Goal: Check status: Check status

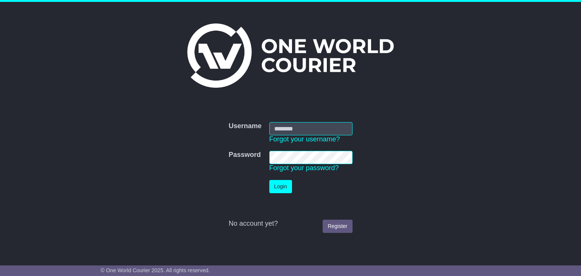
type input "**********"
click at [279, 185] on button "Login" at bounding box center [280, 186] width 23 height 13
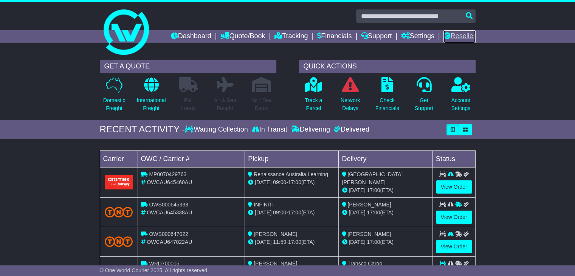
click at [471, 32] on link "Reseller" at bounding box center [460, 36] width 32 height 13
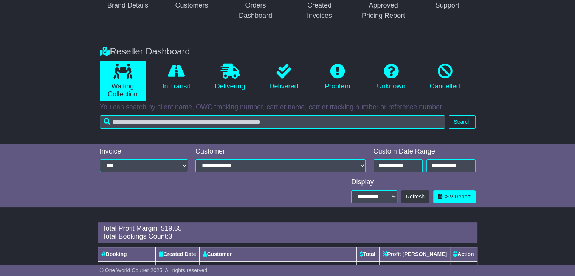
scroll to position [151, 0]
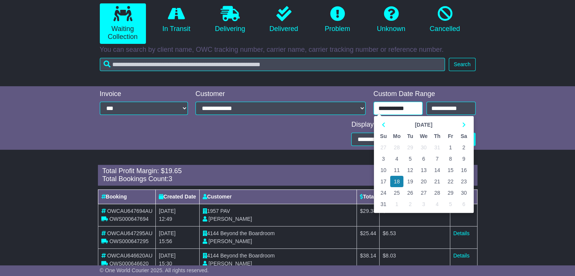
click at [414, 104] on input "**********" at bounding box center [398, 108] width 49 height 13
click at [463, 121] on th at bounding box center [463, 124] width 13 height 11
click at [411, 171] on td "16" at bounding box center [410, 170] width 13 height 11
type input "**********"
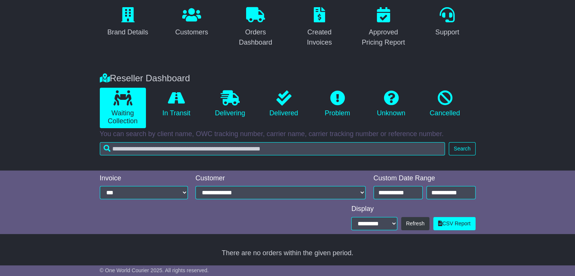
scroll to position [151, 0]
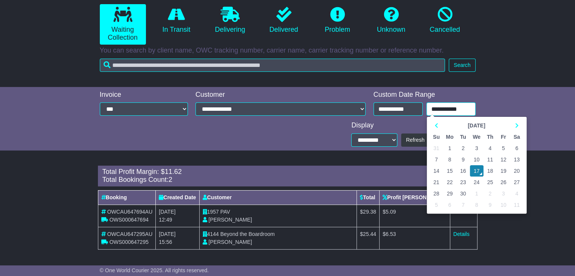
click at [448, 109] on input "**********" at bounding box center [451, 109] width 49 height 13
click at [460, 171] on td "16" at bounding box center [463, 170] width 13 height 11
type input "**********"
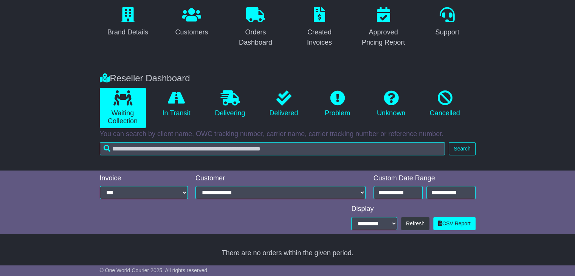
scroll to position [128, 0]
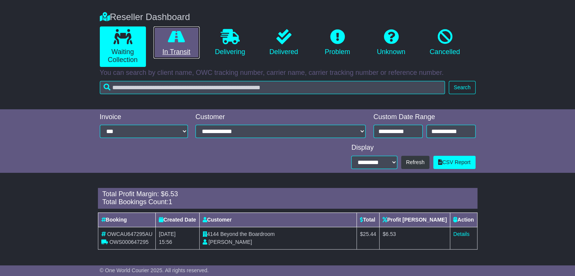
click at [168, 46] on link "In Transit" at bounding box center [177, 42] width 46 height 33
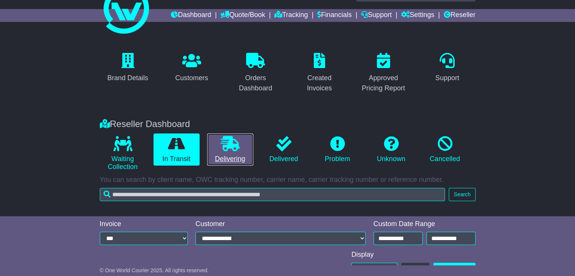
click at [227, 152] on link "Delivering" at bounding box center [230, 150] width 46 height 33
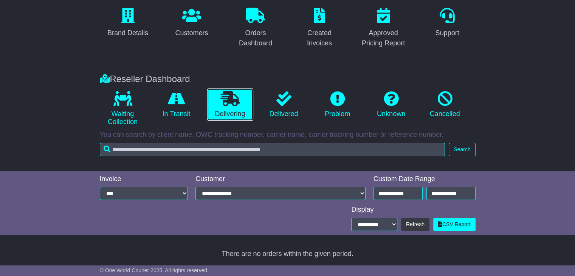
scroll to position [67, 0]
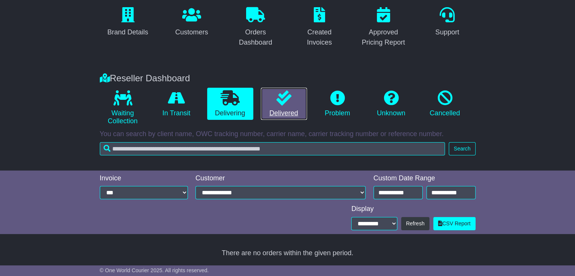
click at [285, 107] on link "Delivered" at bounding box center [284, 104] width 46 height 33
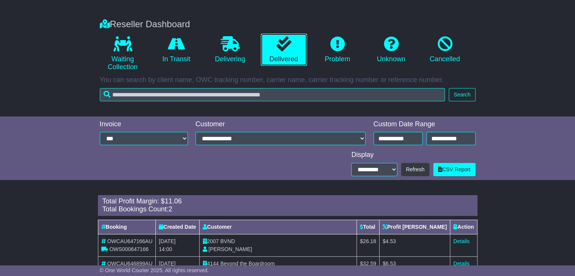
scroll to position [151, 0]
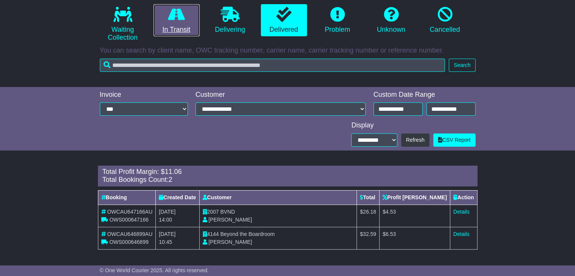
click at [182, 23] on link "In Transit" at bounding box center [177, 20] width 46 height 33
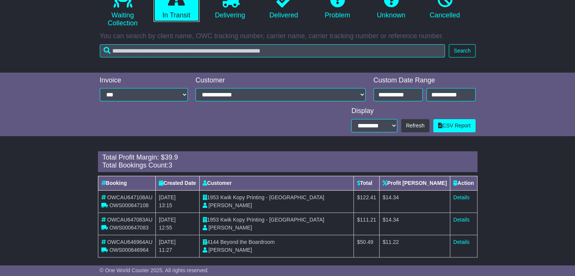
scroll to position [173, 0]
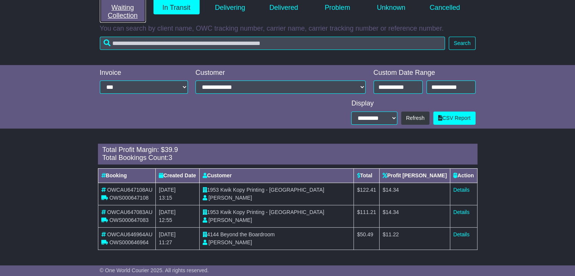
click at [140, 12] on link "Waiting Collection" at bounding box center [123, 2] width 46 height 40
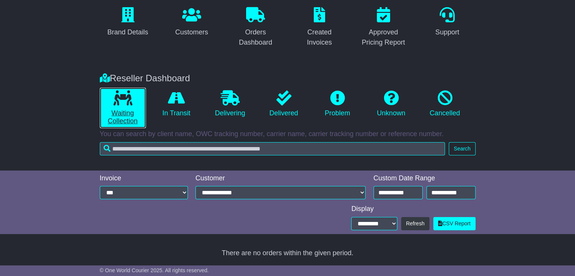
scroll to position [128, 0]
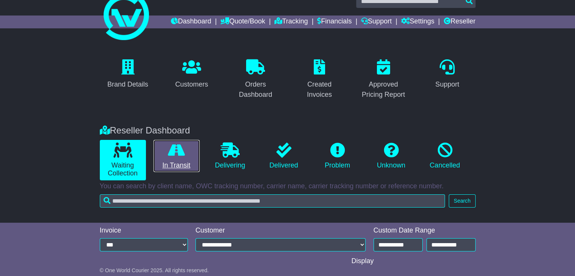
click at [182, 156] on icon at bounding box center [176, 150] width 17 height 15
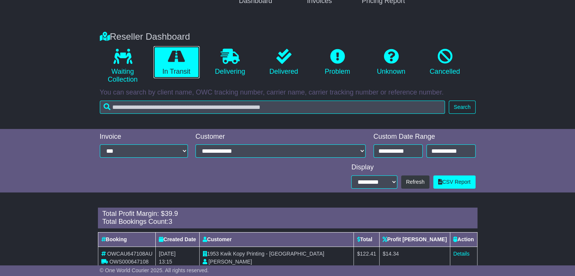
scroll to position [173, 0]
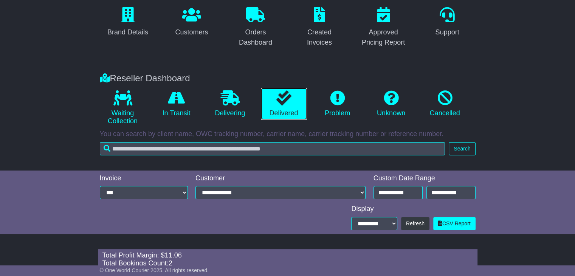
scroll to position [151, 0]
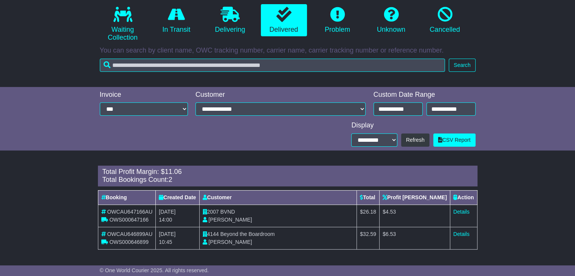
click at [549, 62] on div "Reseller Dashboard Waiting Collection In Transit Delivering Delivered Problem U…" at bounding box center [287, 34] width 575 height 105
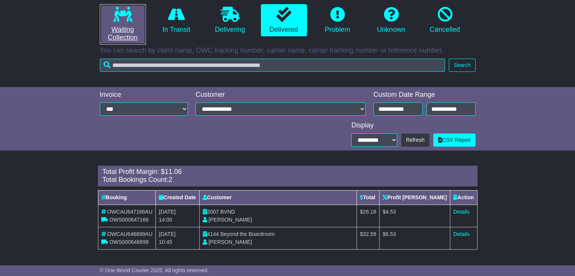
click at [112, 17] on link "Waiting Collection" at bounding box center [123, 24] width 46 height 40
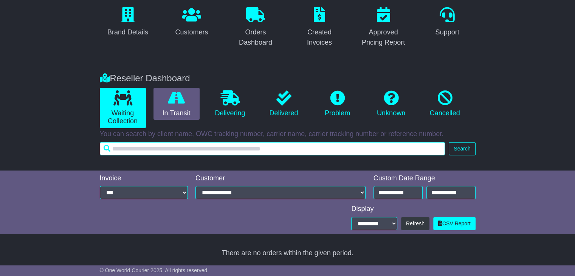
click at [179, 142] on input "text" at bounding box center [273, 148] width 346 height 13
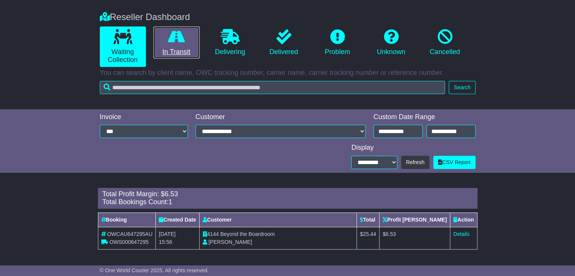
click at [183, 42] on icon at bounding box center [176, 36] width 17 height 15
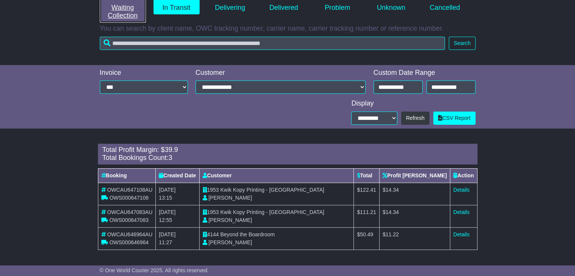
click at [129, 12] on link "Waiting Collection" at bounding box center [123, 2] width 46 height 40
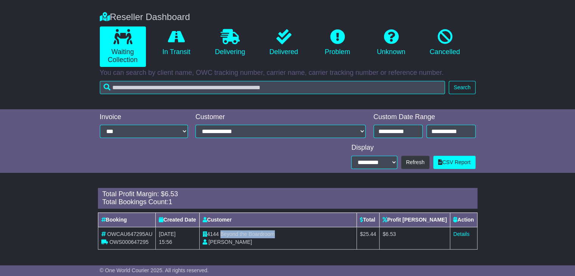
drag, startPoint x: 235, startPoint y: 233, endPoint x: 293, endPoint y: 235, distance: 58.7
click at [293, 235] on td "4144 Beyond the Boardroom Sophie Dean" at bounding box center [278, 238] width 158 height 22
copy span "Beyond the Boardroom"
click at [462, 236] on link "Details" at bounding box center [462, 234] width 16 height 6
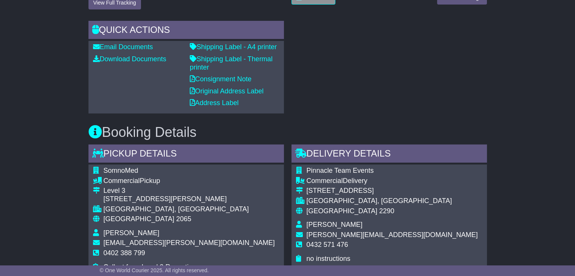
click at [122, 251] on span "0402 388 799" at bounding box center [125, 253] width 42 height 8
copy tbody "0402 388 799"
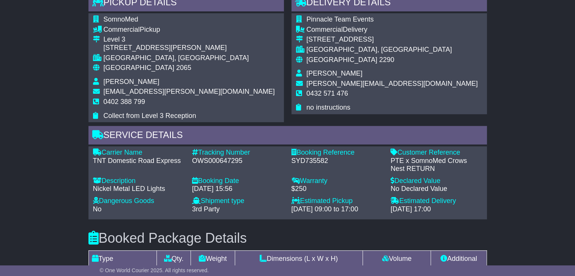
click at [234, 163] on div "OWS000647295" at bounding box center [238, 161] width 92 height 8
copy div "OWS000647295"
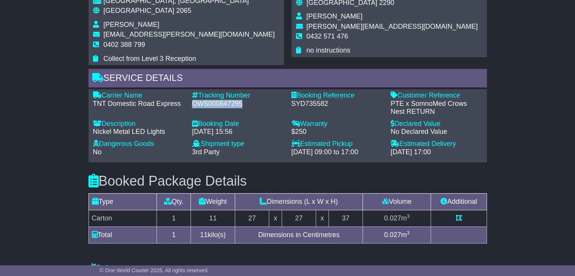
scroll to position [492, 0]
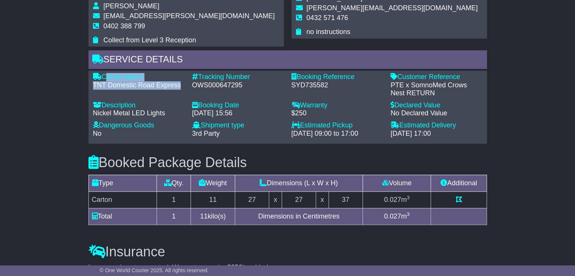
drag, startPoint x: 179, startPoint y: 83, endPoint x: 103, endPoint y: 75, distance: 76.1
click at [103, 75] on div "Carrier Name - TNT Domestic Road Express" at bounding box center [138, 85] width 99 height 25
copy div "Carrier Name - TNT Domestic Road Express"
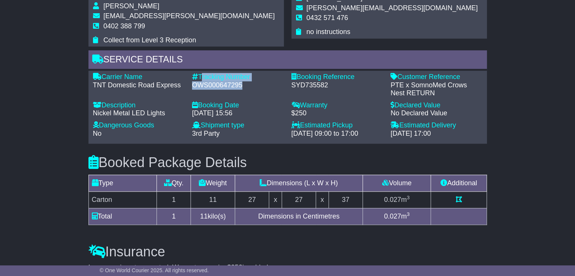
drag, startPoint x: 245, startPoint y: 85, endPoint x: 201, endPoint y: 77, distance: 44.2
click at [201, 77] on div "Tracking Number - OWS000647295" at bounding box center [237, 85] width 99 height 25
copy div "Tracking Number - OWS000647295"
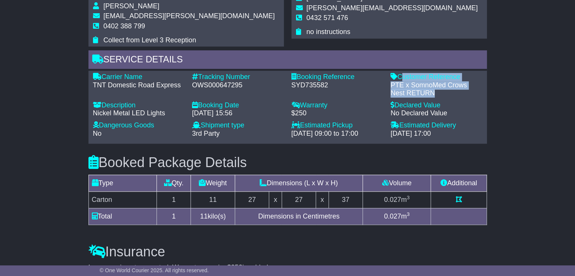
drag, startPoint x: 437, startPoint y: 90, endPoint x: 401, endPoint y: 77, distance: 38.9
click at [401, 77] on div "Customer Reference - PTE x SomnoMed Crows Nest RETURN" at bounding box center [436, 85] width 99 height 25
copy div "Customer Reference - PTE x SomnoMed Crows Nest RETURN"
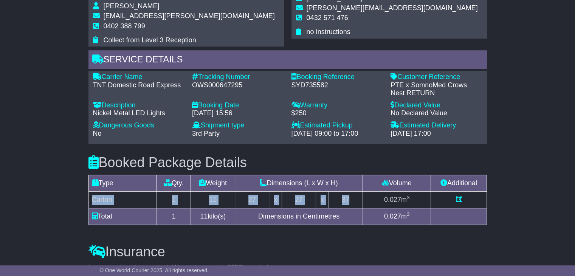
drag, startPoint x: 355, startPoint y: 197, endPoint x: 94, endPoint y: 196, distance: 261.0
click at [94, 196] on tr "Carton 1 11 27 x 27 x 37 0.027 m 3" at bounding box center [288, 199] width 398 height 17
copy tr "Carton 1 11 27 x 27 x 37"
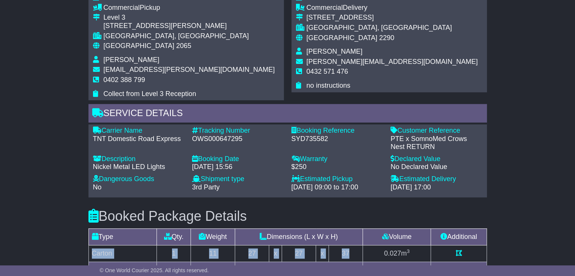
scroll to position [378, 0]
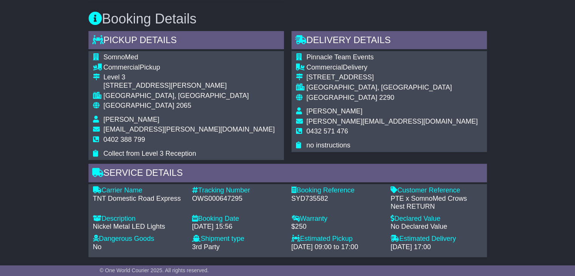
click at [317, 116] on td "[PERSON_NAME]" at bounding box center [392, 112] width 171 height 10
click at [318, 110] on span "[PERSON_NAME]" at bounding box center [335, 111] width 56 height 8
click at [318, 109] on span "Sophie Dean" at bounding box center [335, 111] width 56 height 8
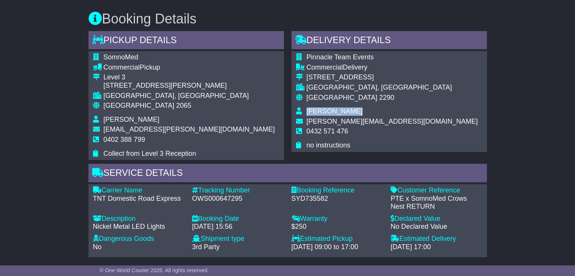
click at [318, 109] on span "Sophie Dean" at bounding box center [335, 111] width 56 height 8
copy tbody "Sophie Dean"
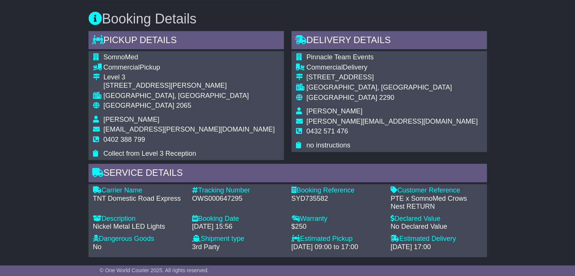
click at [323, 129] on span "0432 571 476" at bounding box center [328, 131] width 42 height 8
copy tbody "0432 571 476"
click at [176, 108] on span "2065" at bounding box center [183, 106] width 15 height 8
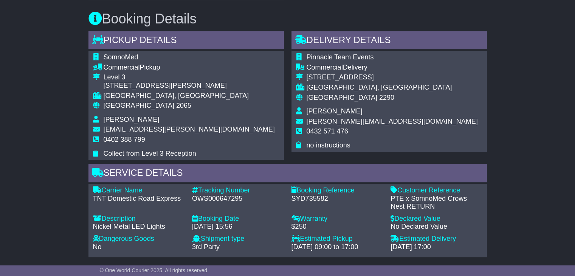
click at [176, 107] on span "2065" at bounding box center [183, 106] width 15 height 8
click at [176, 106] on span "2065" at bounding box center [183, 106] width 15 height 8
click at [379, 99] on span "2290" at bounding box center [386, 98] width 15 height 8
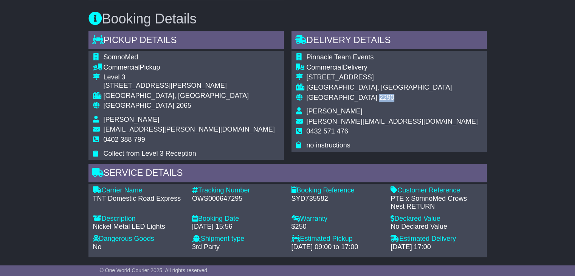
click at [379, 99] on span "2290" at bounding box center [386, 98] width 15 height 8
copy tbody "Australia 2290"
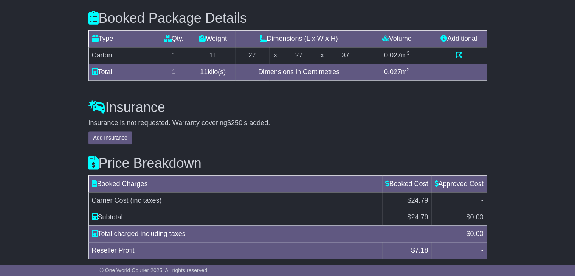
scroll to position [661, 0]
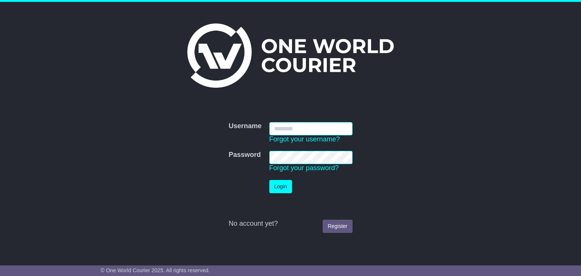
type input "**********"
click at [284, 191] on button "Login" at bounding box center [280, 186] width 23 height 13
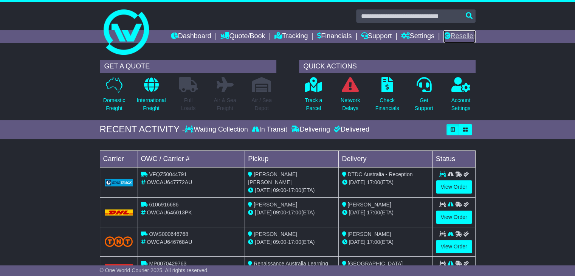
click at [451, 36] on link "Reseller" at bounding box center [460, 36] width 32 height 13
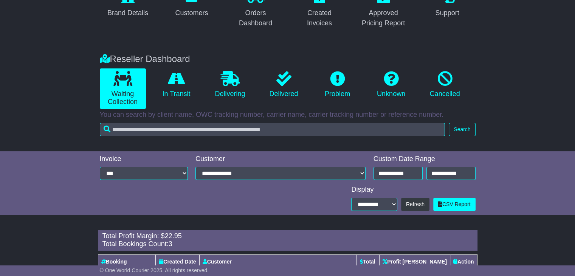
scroll to position [113, 0]
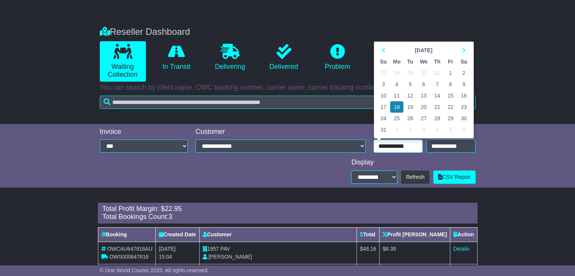
click at [390, 146] on input "**********" at bounding box center [398, 146] width 49 height 13
click at [465, 50] on th at bounding box center [463, 50] width 13 height 11
click at [411, 93] on td "16" at bounding box center [410, 95] width 13 height 11
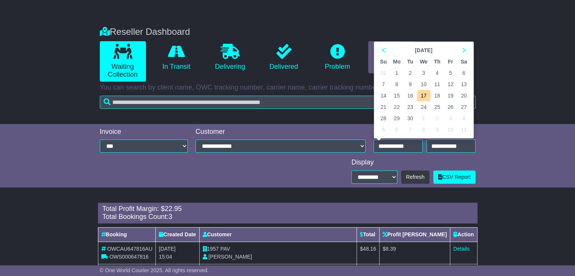
type input "**********"
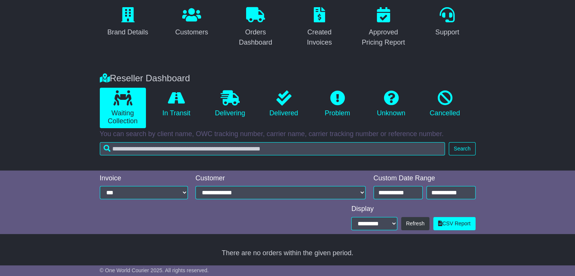
scroll to position [67, 0]
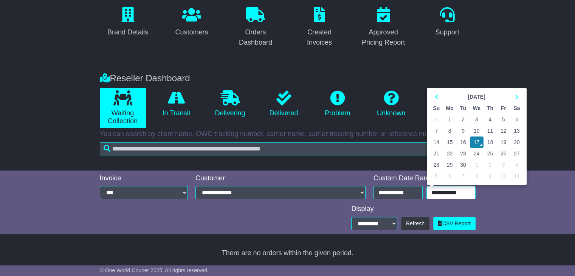
click at [452, 190] on input "**********" at bounding box center [451, 192] width 49 height 13
click at [464, 141] on td "16" at bounding box center [463, 142] width 13 height 11
type input "**********"
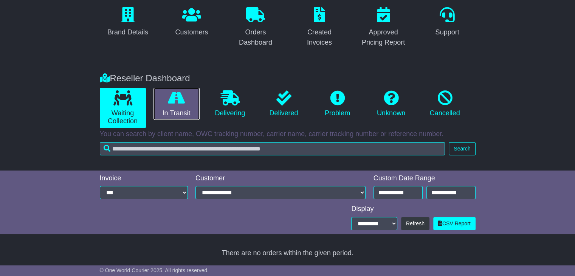
click at [183, 106] on link "In Transit" at bounding box center [177, 104] width 46 height 33
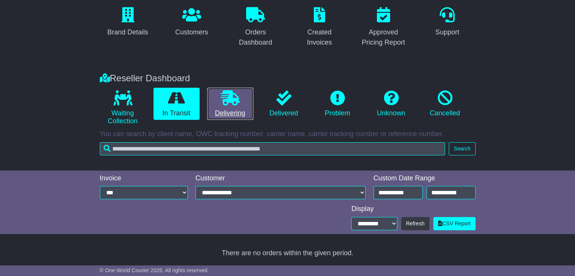
click at [238, 99] on icon at bounding box center [230, 97] width 19 height 15
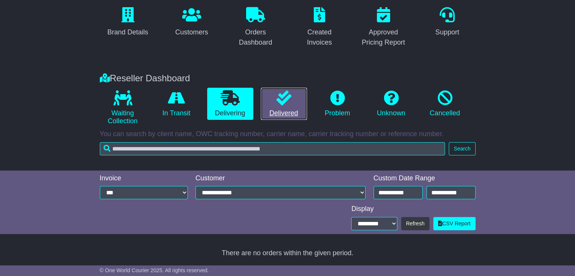
click at [283, 99] on icon at bounding box center [284, 97] width 15 height 15
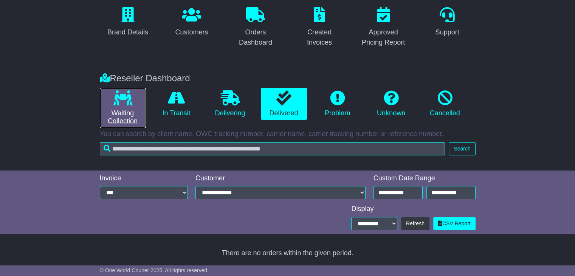
click at [124, 99] on icon at bounding box center [122, 97] width 19 height 15
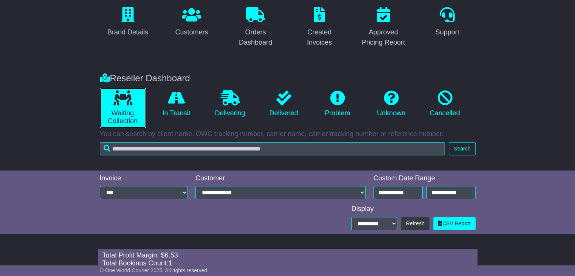
scroll to position [128, 0]
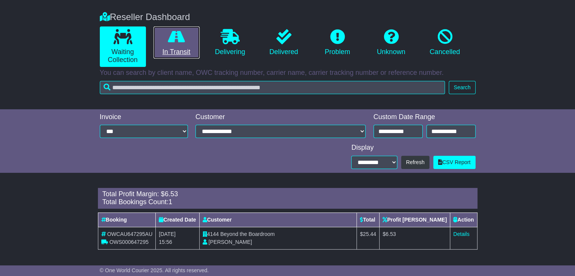
click at [173, 48] on link "In Transit" at bounding box center [177, 42] width 46 height 33
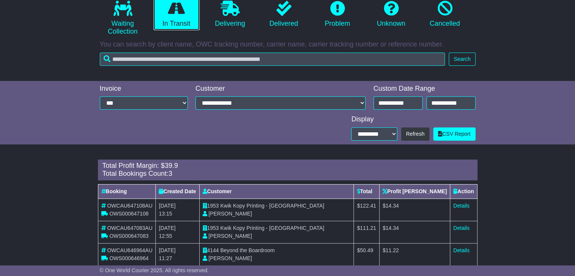
scroll to position [173, 0]
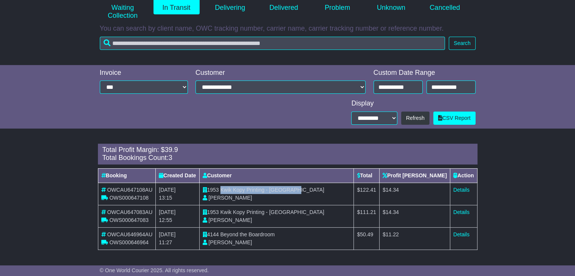
drag, startPoint x: 234, startPoint y: 190, endPoint x: 332, endPoint y: 191, distance: 98.0
click at [332, 191] on td "1953 Kwik Kopy Printing - Perth CBD Shahna Nixon" at bounding box center [276, 194] width 155 height 22
copy span "Kwik Kopy Printing - Perth CBD"
click at [454, 186] on td "Details" at bounding box center [463, 194] width 27 height 22
click at [465, 187] on link "Details" at bounding box center [462, 190] width 16 height 6
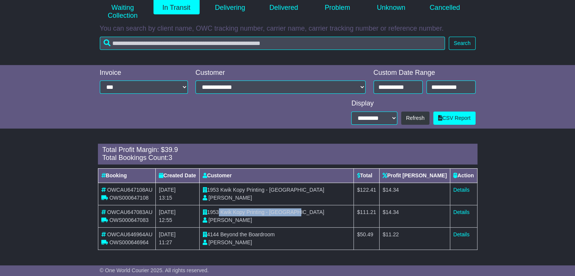
drag, startPoint x: 307, startPoint y: 210, endPoint x: 232, endPoint y: 212, distance: 74.6
click at [232, 212] on td "1953 Kwik Kopy Printing - Perth CBD Shahna Nixon" at bounding box center [276, 216] width 155 height 22
copy td "Kwik Kopy Printing - Perth CBD"
click at [457, 211] on link "Details" at bounding box center [462, 212] width 16 height 6
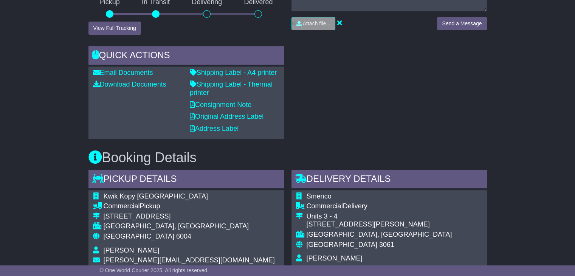
scroll to position [378, 0]
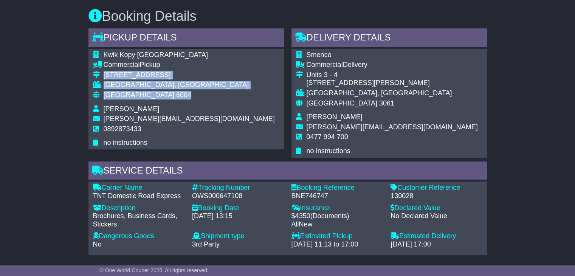
drag, startPoint x: 149, startPoint y: 94, endPoint x: 96, endPoint y: 73, distance: 57.5
click at [96, 73] on tbody "Kwik Kopy [GEOGRAPHIC_DATA] Commercial Pickup [STREET_ADDRESS] [GEOGRAPHIC_DATA…" at bounding box center [184, 99] width 182 height 96
copy tbody "[STREET_ADDRESS]"
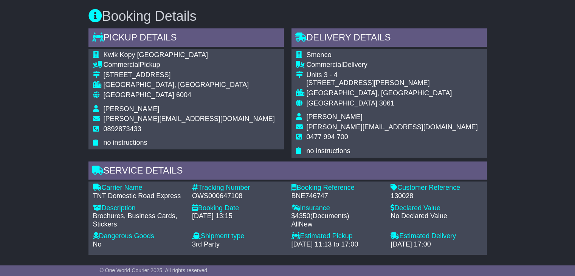
click at [135, 127] on span "0892873433" at bounding box center [123, 129] width 38 height 8
copy tbody "0892873433"
click at [208, 196] on div "OWS000647108" at bounding box center [238, 196] width 92 height 8
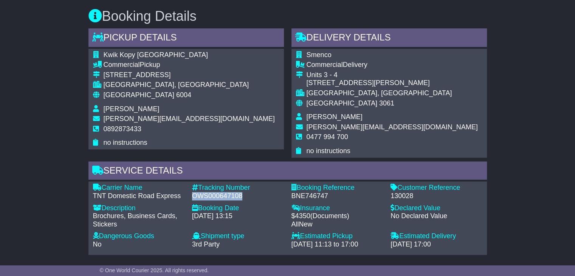
click at [208, 196] on div "OWS000647108" at bounding box center [238, 196] width 92 height 8
copy div "OWS000647108"
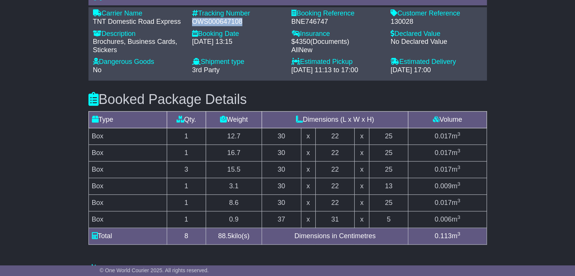
scroll to position [492, 0]
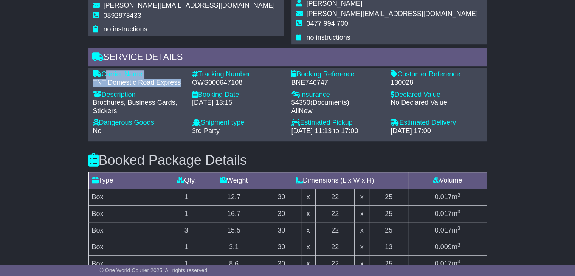
drag, startPoint x: 182, startPoint y: 81, endPoint x: 106, endPoint y: 75, distance: 77.1
click at [106, 75] on div "Carrier Name - TNT Domestic Road Express" at bounding box center [138, 78] width 99 height 16
copy div "Carrier Name - TNT Domestic Road Express"
drag, startPoint x: 252, startPoint y: 78, endPoint x: 236, endPoint y: 84, distance: 17.4
click at [202, 74] on div "Tracking Number" at bounding box center [238, 74] width 92 height 8
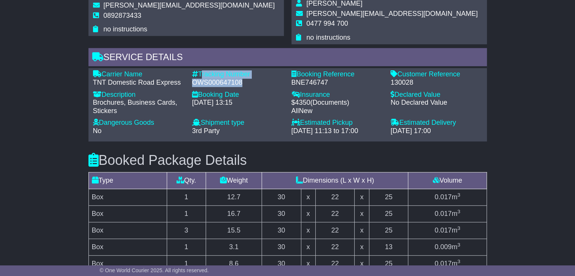
drag, startPoint x: 242, startPoint y: 81, endPoint x: 201, endPoint y: 72, distance: 42.6
click at [201, 72] on div "Tracking Number - OWS000647108" at bounding box center [237, 78] width 99 height 16
copy div "Tracking Number - OWS000647108"
drag, startPoint x: 405, startPoint y: 78, endPoint x: 399, endPoint y: 68, distance: 10.7
click at [399, 69] on div "Carrier Name - TNT Domestic Road Express Description - Brochures, Business Card…" at bounding box center [288, 104] width 399 height 73
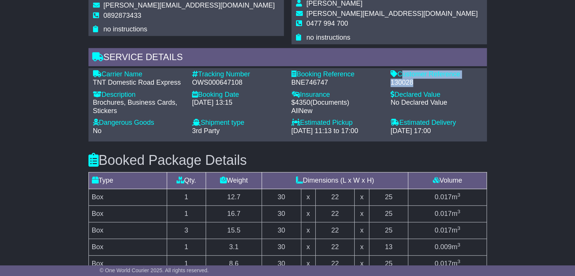
drag, startPoint x: 415, startPoint y: 80, endPoint x: 400, endPoint y: 73, distance: 16.8
click at [400, 73] on div "Customer Reference - 130028" at bounding box center [436, 78] width 99 height 16
copy div "Customer Reference - 130028"
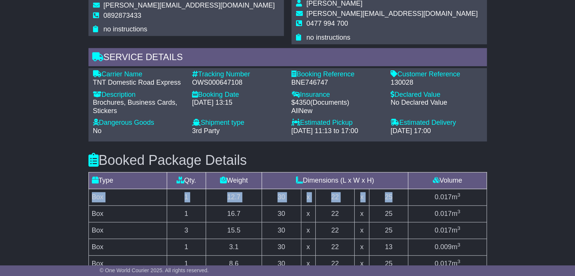
drag, startPoint x: 398, startPoint y: 197, endPoint x: 91, endPoint y: 197, distance: 306.4
click at [91, 197] on tr "Box 1 12.7 30 x 22 x 25 0.017 m 3" at bounding box center [288, 197] width 398 height 17
copy tr "Box 1 12.7 30 x 22 x 25"
click at [291, 209] on td "30" at bounding box center [281, 214] width 39 height 17
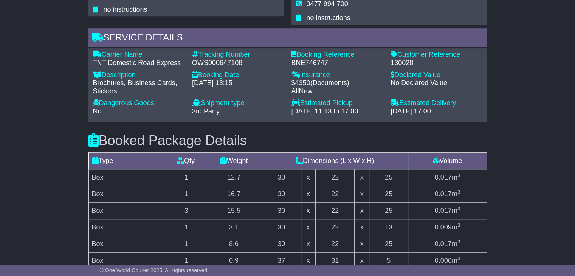
scroll to position [530, 0]
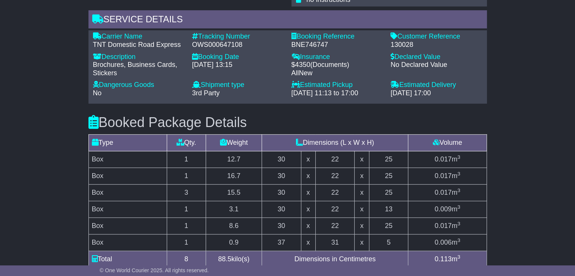
click at [398, 156] on td "25" at bounding box center [388, 159] width 39 height 17
click at [392, 168] on td "25" at bounding box center [388, 176] width 39 height 17
click at [389, 188] on td "25" at bounding box center [388, 193] width 39 height 17
click at [391, 221] on td "25" at bounding box center [388, 226] width 39 height 17
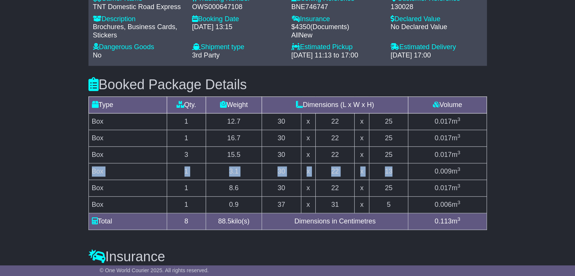
drag, startPoint x: 91, startPoint y: 168, endPoint x: 394, endPoint y: 177, distance: 303.5
click at [394, 177] on tr "Box 1 3.1 30 x 22 x 13 0.009 m 3" at bounding box center [288, 171] width 398 height 17
copy tr "Box 1 3.1 30 x 22 x 13"
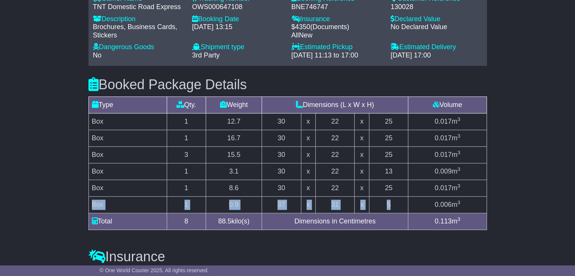
drag, startPoint x: 92, startPoint y: 203, endPoint x: 397, endPoint y: 202, distance: 304.9
click at [397, 202] on tr "Box 1 0.9 37 x 31 x 5 0.006 m 3" at bounding box center [288, 205] width 398 height 17
copy tr "Box 1 0.9 37 x 31 x 5"
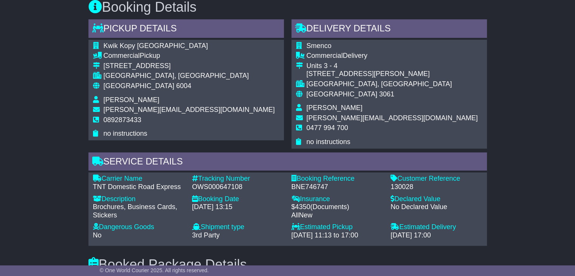
scroll to position [378, 0]
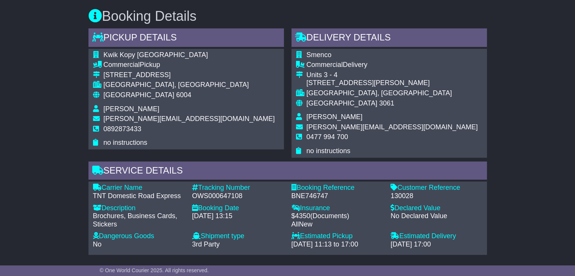
click at [317, 192] on div "BNE746747" at bounding box center [338, 196] width 92 height 8
click at [317, 111] on td "Australia 3061" at bounding box center [392, 106] width 171 height 14
click at [317, 114] on span "[PERSON_NAME]" at bounding box center [335, 117] width 56 height 8
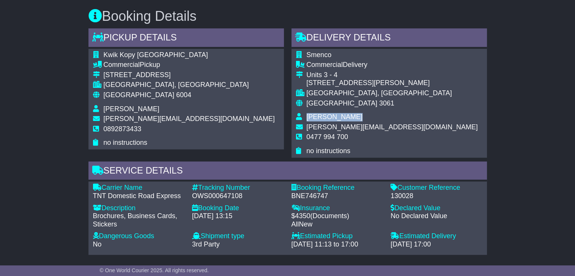
click at [317, 114] on span "[PERSON_NAME]" at bounding box center [335, 117] width 56 height 8
copy tbody "[PERSON_NAME]"
click at [338, 137] on span "0477 994 700" at bounding box center [328, 137] width 42 height 8
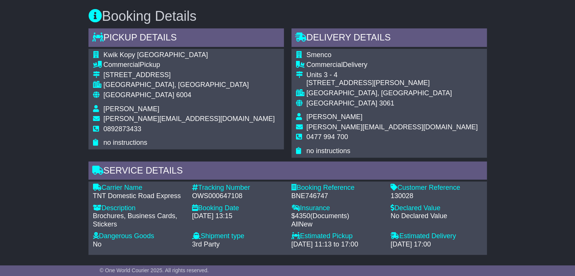
click at [176, 97] on span "6004" at bounding box center [183, 95] width 15 height 8
click at [318, 102] on span "[GEOGRAPHIC_DATA]" at bounding box center [342, 103] width 71 height 8
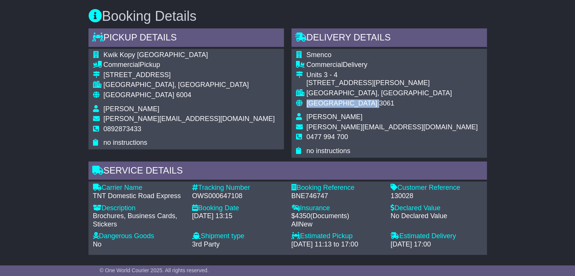
click at [318, 102] on span "[GEOGRAPHIC_DATA]" at bounding box center [342, 103] width 71 height 8
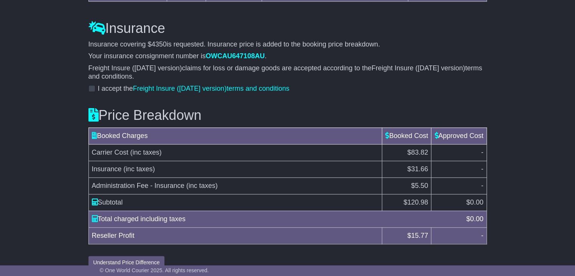
scroll to position [806, 0]
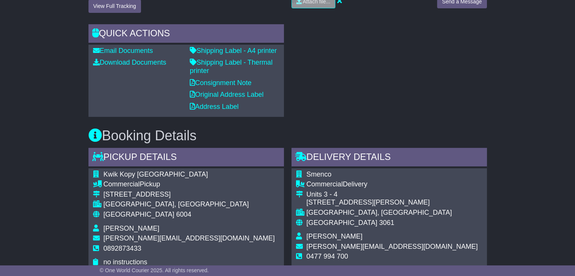
scroll to position [340, 0]
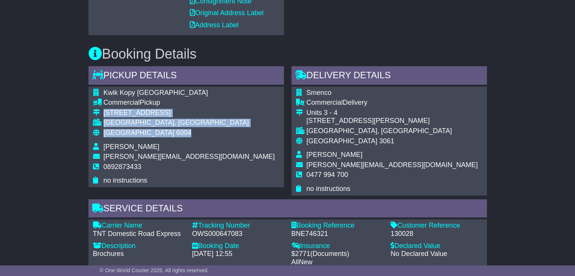
drag, startPoint x: 150, startPoint y: 132, endPoint x: 97, endPoint y: 113, distance: 56.2
click at [97, 113] on tbody "Kwik Kopy [GEOGRAPHIC_DATA] Commercial Pickup [STREET_ADDRESS] [GEOGRAPHIC_DATA…" at bounding box center [184, 137] width 182 height 96
copy tbody "[STREET_ADDRESS]"
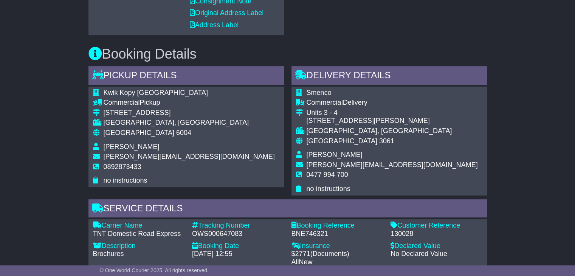
click at [118, 168] on span "0892873433" at bounding box center [123, 167] width 38 height 8
copy tbody "0892873433"
click at [225, 232] on div "OWS000647083" at bounding box center [238, 234] width 92 height 8
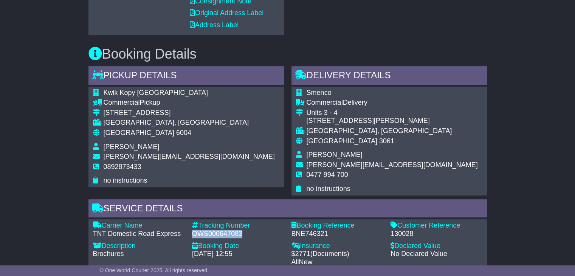
click at [225, 232] on div "OWS000647083" at bounding box center [238, 234] width 92 height 8
copy div "OWS000647083"
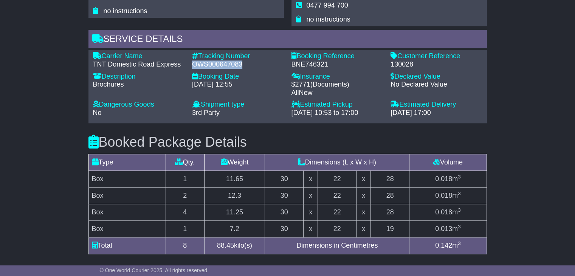
scroll to position [416, 0]
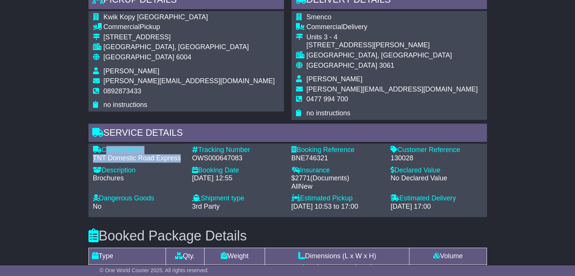
drag, startPoint x: 179, startPoint y: 158, endPoint x: 103, endPoint y: 145, distance: 77.1
click at [103, 146] on div "Carrier Name - TNT Domestic Road Express" at bounding box center [138, 154] width 99 height 16
copy div "Carrier Name - TNT Domestic Road Express"
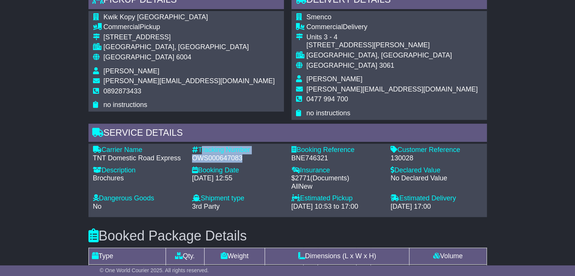
drag, startPoint x: 242, startPoint y: 157, endPoint x: 201, endPoint y: 148, distance: 42.0
click at [201, 148] on div "Tracking Number - OWS000647083" at bounding box center [237, 154] width 99 height 16
copy div "Tracking Number - OWS000647083"
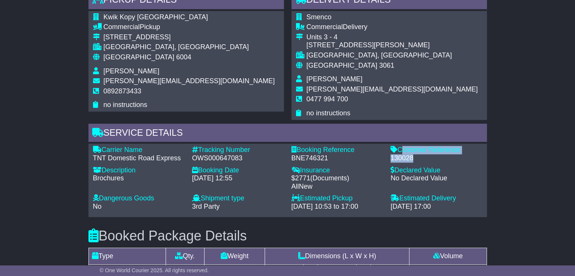
drag, startPoint x: 415, startPoint y: 158, endPoint x: 401, endPoint y: 149, distance: 16.9
click at [401, 149] on div "Customer Reference - 130028" at bounding box center [436, 154] width 99 height 16
copy div "Customer Reference - 130028"
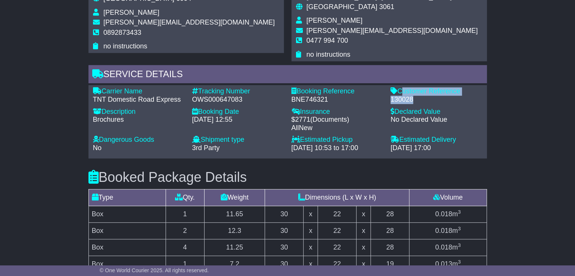
scroll to position [492, 0]
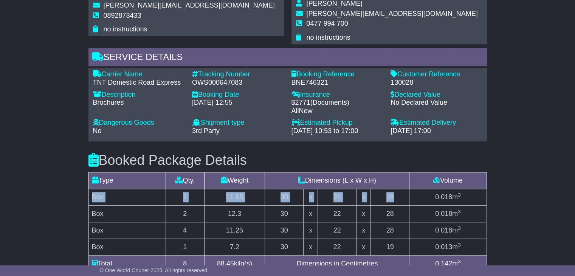
drag, startPoint x: 92, startPoint y: 193, endPoint x: 396, endPoint y: 195, distance: 304.2
click at [396, 195] on tr "Box 1 11.65 30 x 22 x 28 0.018 m 3" at bounding box center [288, 197] width 398 height 17
copy tr "Box 1 11.65 30 x 22 x 28"
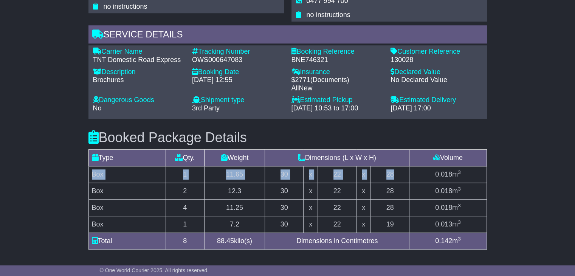
scroll to position [454, 0]
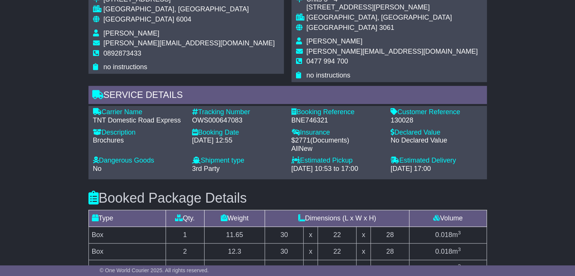
click at [315, 41] on span "Joel England" at bounding box center [335, 41] width 56 height 8
copy tbody "Joel England"
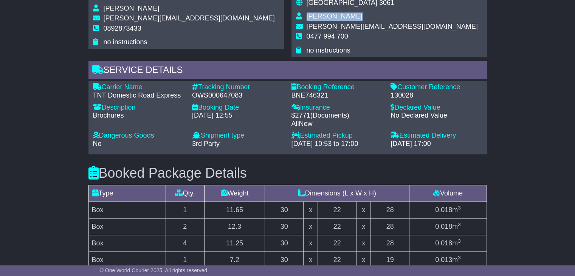
scroll to position [391, 0]
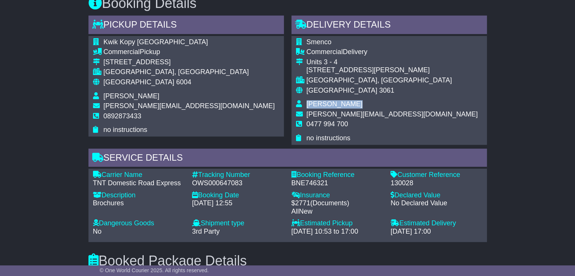
copy tbody "Joel England"
click at [336, 124] on span "0477 994 700" at bounding box center [328, 124] width 42 height 8
copy tbody "0477 994 700"
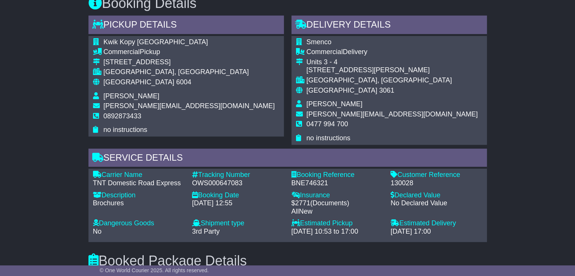
click at [117, 80] on span "[GEOGRAPHIC_DATA]" at bounding box center [139, 82] width 71 height 8
click at [333, 87] on span "[GEOGRAPHIC_DATA]" at bounding box center [342, 91] width 71 height 8
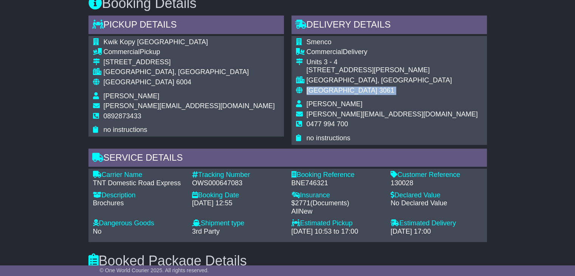
click at [333, 87] on span "[GEOGRAPHIC_DATA]" at bounding box center [342, 91] width 71 height 8
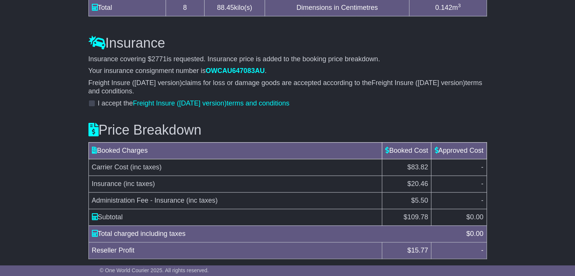
scroll to position [773, 0]
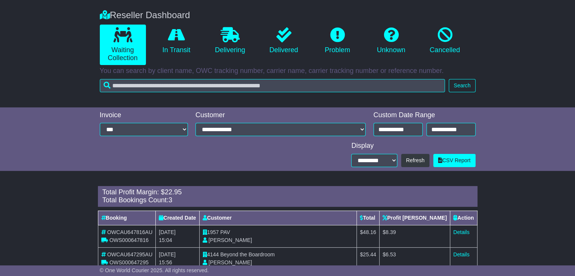
scroll to position [59, 0]
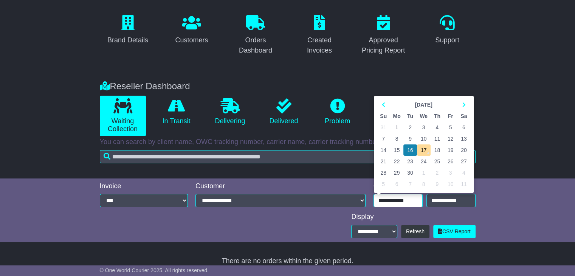
click at [404, 199] on input "**********" at bounding box center [398, 200] width 49 height 13
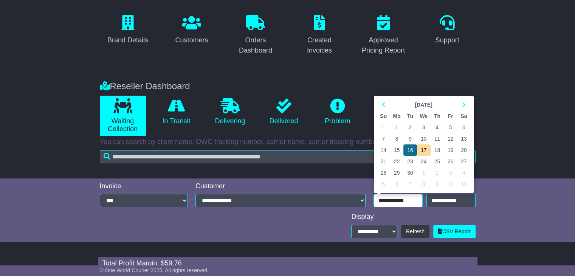
click at [408, 149] on td "16" at bounding box center [410, 150] width 13 height 11
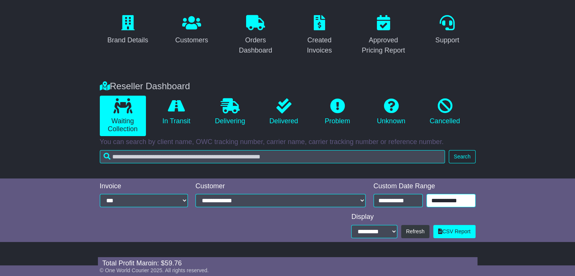
click at [448, 204] on input "**********" at bounding box center [451, 200] width 49 height 13
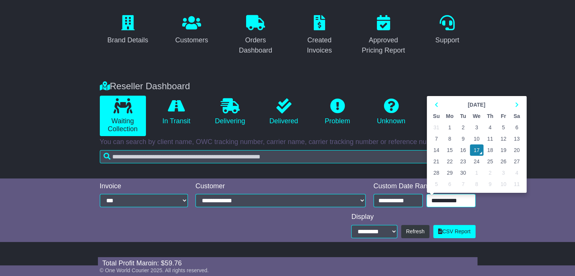
click at [462, 151] on td "16" at bounding box center [463, 150] width 13 height 11
type input "**********"
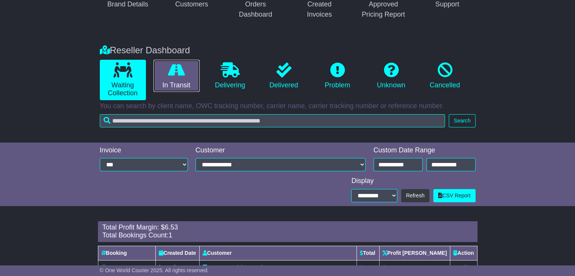
scroll to position [128, 0]
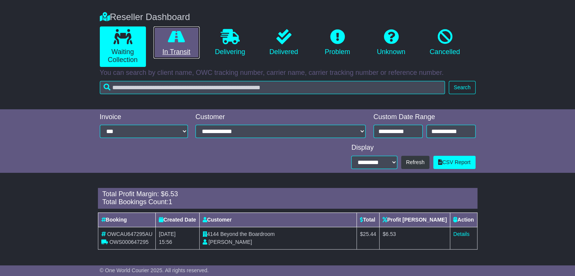
click at [178, 46] on link "In Transit" at bounding box center [177, 42] width 46 height 33
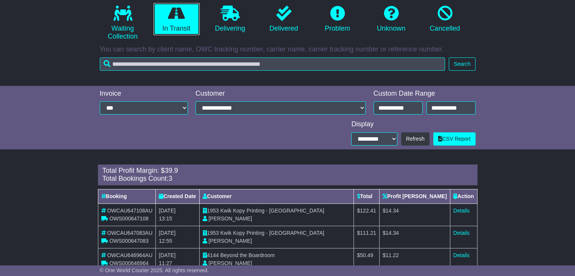
scroll to position [173, 0]
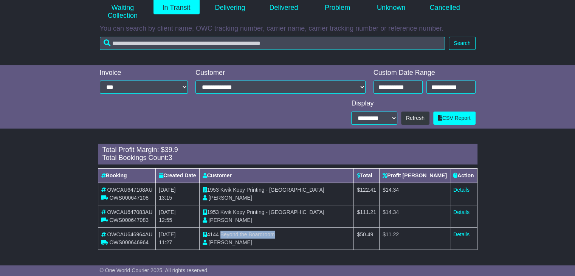
drag, startPoint x: 234, startPoint y: 235, endPoint x: 289, endPoint y: 234, distance: 54.5
click at [289, 234] on td "4144 Beyond the Boardroom Sophie Dean" at bounding box center [276, 238] width 155 height 22
copy span "Beyond the Boardroom"
click at [465, 235] on link "Details" at bounding box center [462, 235] width 16 height 6
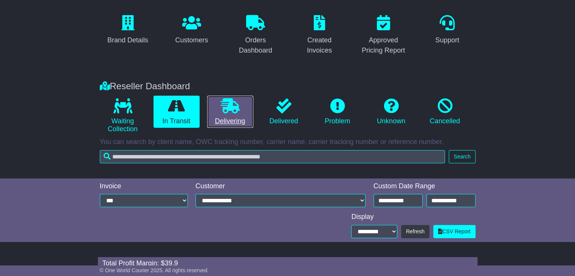
click at [235, 106] on icon at bounding box center [230, 105] width 19 height 15
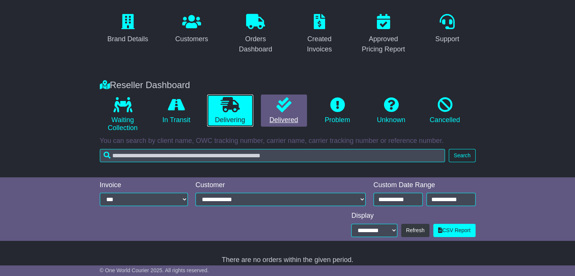
scroll to position [67, 0]
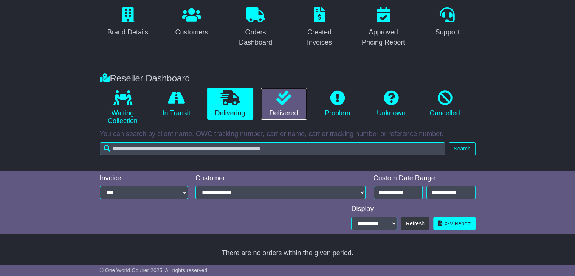
click at [279, 105] on icon at bounding box center [284, 97] width 15 height 15
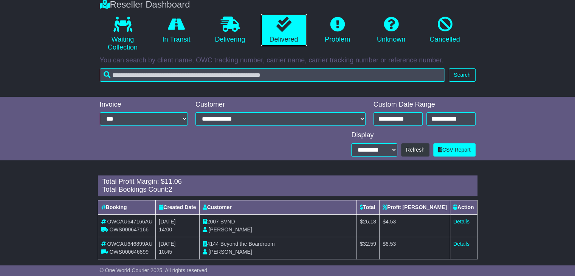
scroll to position [151, 0]
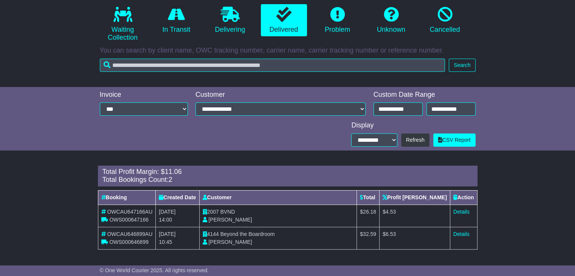
click at [501, 96] on div "**********" at bounding box center [287, 119] width 575 height 64
click at [235, 209] on span "BVND" at bounding box center [228, 212] width 15 height 6
copy span "BVND"
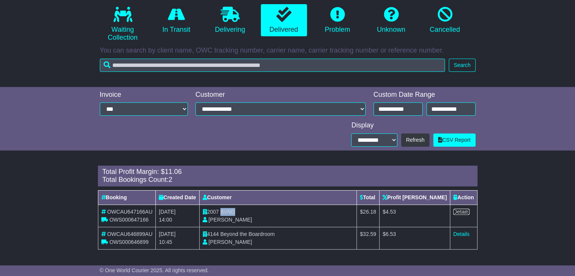
click at [461, 213] on link "Details" at bounding box center [462, 212] width 16 height 6
drag, startPoint x: 235, startPoint y: 235, endPoint x: 288, endPoint y: 235, distance: 53.3
click at [275, 235] on span "Beyond the Boardroom" at bounding box center [248, 234] width 54 height 6
copy span "Beyond the Boardroom"
click at [460, 235] on link "Details" at bounding box center [462, 234] width 16 height 6
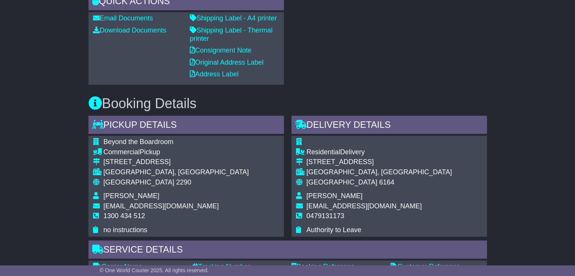
scroll to position [378, 0]
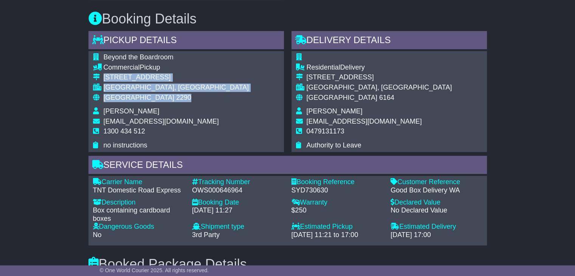
drag, startPoint x: 150, startPoint y: 98, endPoint x: 103, endPoint y: 75, distance: 52.1
click at [103, 75] on tbody "Beyond the Boardroom Commercial Pickup 3/6 Seasands Drive REDHEAD, NSW Australi…" at bounding box center [171, 101] width 156 height 96
copy tbody "3/6 Seasands Drive REDHEAD, NSW Australia 2290"
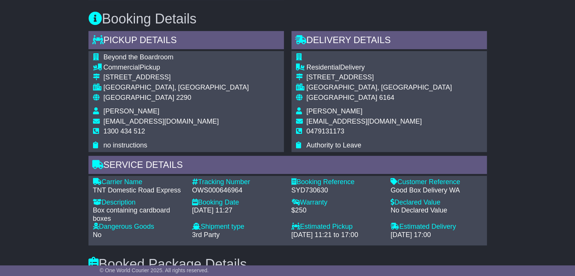
click at [115, 132] on span "1300 434 512" at bounding box center [125, 131] width 42 height 8
copy tbody "1300 434 512"
click at [219, 190] on div "OWS000646964" at bounding box center [238, 191] width 92 height 8
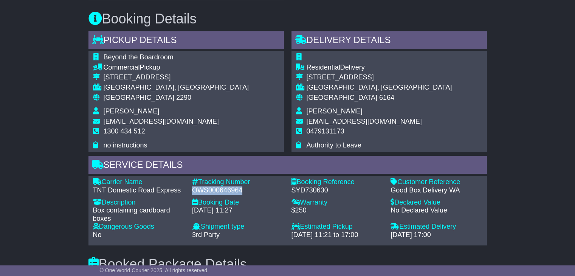
click at [219, 190] on div "OWS000646964" at bounding box center [238, 191] width 92 height 8
copy div "OWS000646964"
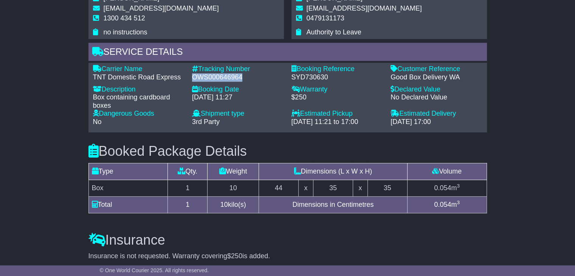
scroll to position [492, 0]
drag, startPoint x: 183, startPoint y: 76, endPoint x: 106, endPoint y: 67, distance: 77.7
click at [106, 67] on div "Carrier Name - TNT Domestic Road Express" at bounding box center [138, 73] width 99 height 16
copy div "Carrier Name - TNT Domestic Road Express"
drag, startPoint x: 242, startPoint y: 76, endPoint x: 201, endPoint y: 67, distance: 42.2
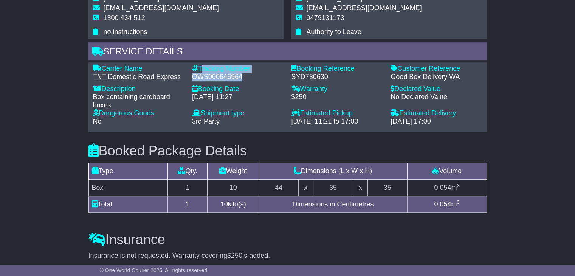
click at [201, 67] on div "Tracking Number - OWS000646964" at bounding box center [237, 73] width 99 height 16
copy div "Tracking Number - OWS000646964"
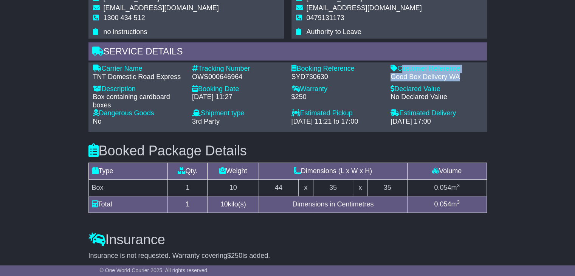
drag, startPoint x: 455, startPoint y: 78, endPoint x: 399, endPoint y: 69, distance: 56.4
click at [399, 69] on div "Customer Reference - Good Box Delivery WA" at bounding box center [436, 73] width 99 height 16
copy div "Customer Reference - Good Box Delivery WA"
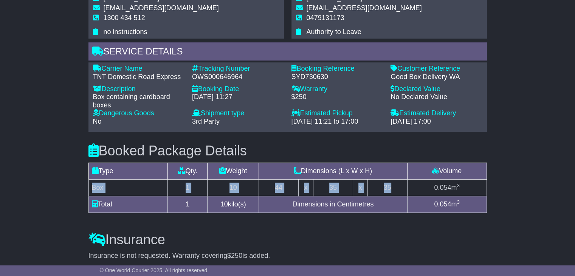
drag, startPoint x: 398, startPoint y: 186, endPoint x: 93, endPoint y: 187, distance: 304.2
click at [93, 187] on tr "Box 1 10 44 x 35 x 35 0.054 m 3" at bounding box center [288, 188] width 398 height 17
copy tr "Box 1 10 44 x 35 x 35"
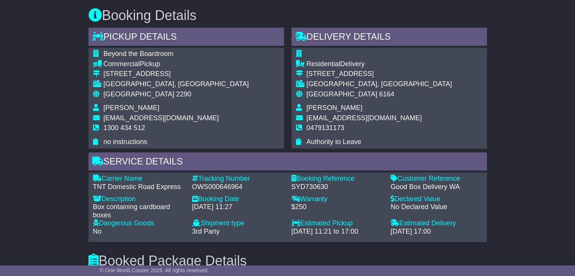
scroll to position [378, 0]
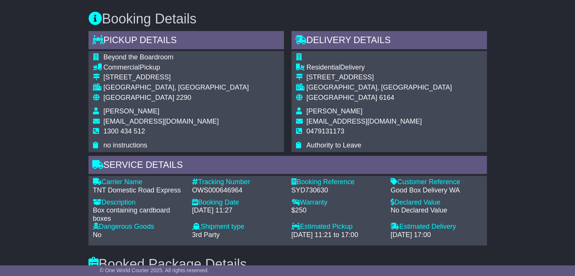
click at [336, 116] on td "David Woolfenden" at bounding box center [380, 112] width 146 height 10
click at [339, 109] on span "David Woolfenden" at bounding box center [335, 111] width 56 height 8
copy tbody "David Woolfenden"
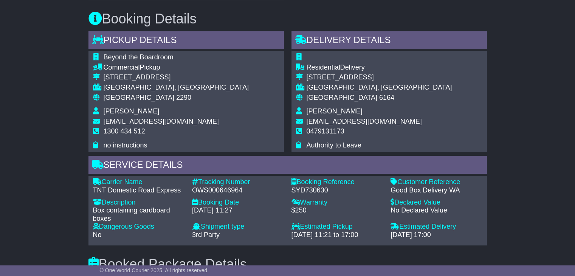
click at [335, 129] on span "0479131173" at bounding box center [326, 131] width 38 height 8
copy tbody "0479131173"
click at [120, 101] on td "Australia 2290" at bounding box center [177, 101] width 146 height 14
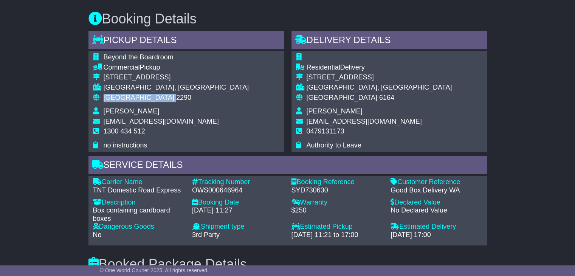
click at [120, 101] on td "Australia 2290" at bounding box center [177, 101] width 146 height 14
copy tbody "Australia 2290"
click at [334, 98] on div "Australia 6164" at bounding box center [380, 98] width 146 height 8
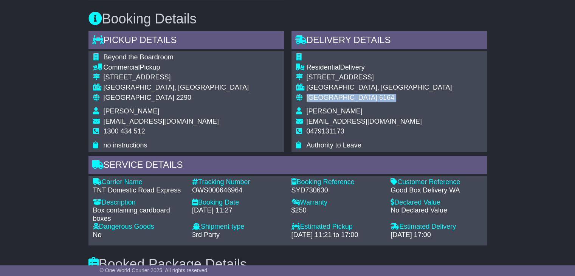
click at [334, 98] on div "Australia 6164" at bounding box center [380, 98] width 146 height 8
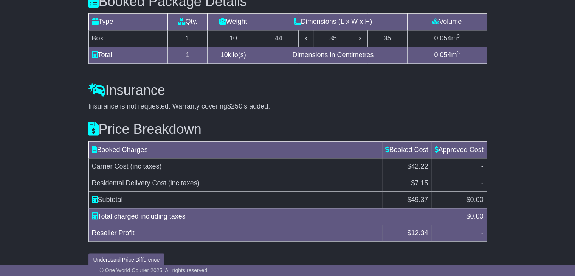
scroll to position [649, 0]
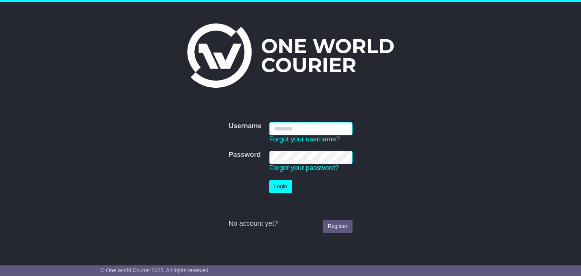
type input "**********"
click at [278, 183] on button "Login" at bounding box center [280, 186] width 23 height 13
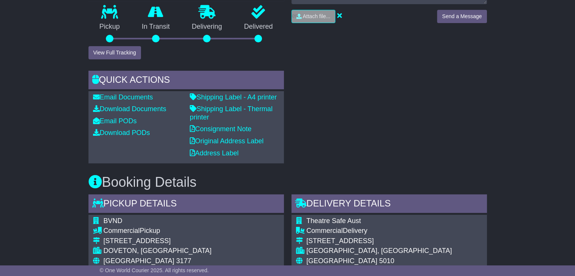
scroll to position [340, 0]
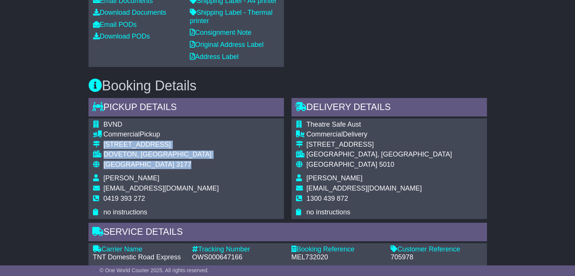
drag, startPoint x: 106, startPoint y: 158, endPoint x: 97, endPoint y: 142, distance: 18.0
click at [97, 142] on tbody "BVND Commercial Pickup 4/38 Green Street DOVETON, VIC Australia 3177 Nathan Bey…" at bounding box center [156, 169] width 126 height 96
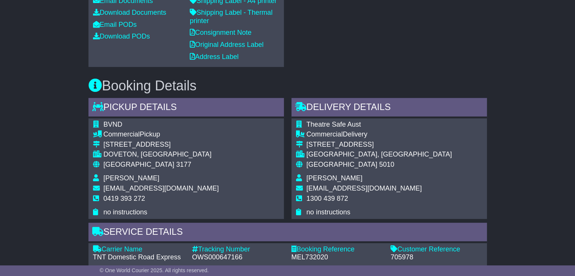
click at [109, 197] on span "0419 393 272" at bounding box center [125, 199] width 42 height 8
copy tbody "0419 393 272"
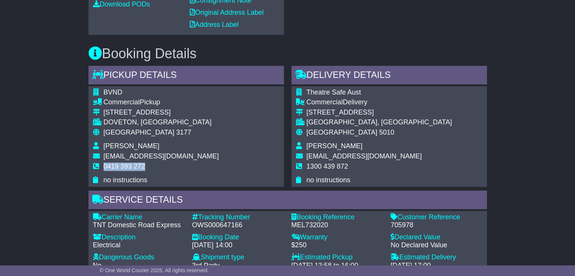
scroll to position [454, 0]
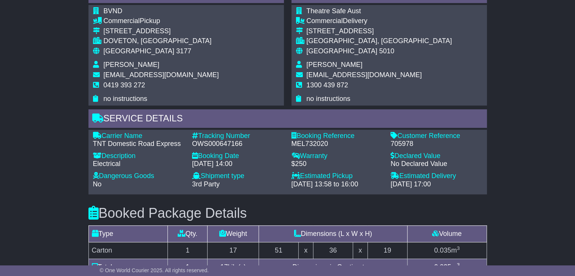
click at [230, 142] on div "OWS000647166" at bounding box center [238, 144] width 92 height 8
copy div "OWS000647166"
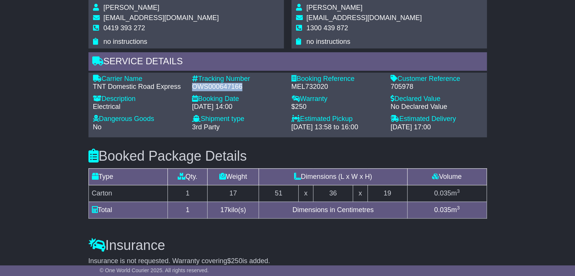
scroll to position [530, 0]
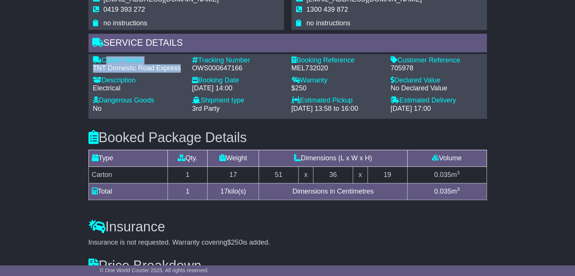
drag, startPoint x: 180, startPoint y: 69, endPoint x: 104, endPoint y: 57, distance: 77.1
click at [104, 57] on div "Carrier Name - TNT Domestic Road Express" at bounding box center [138, 64] width 99 height 16
copy div "Carrier Name - TNT Domestic Road Express"
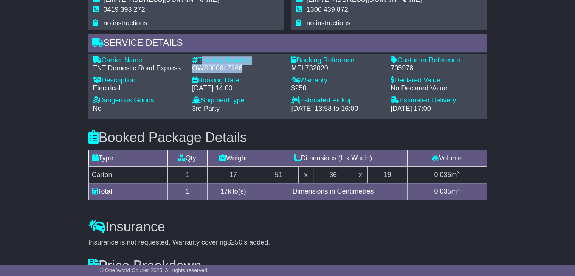
drag, startPoint x: 238, startPoint y: 66, endPoint x: 201, endPoint y: 58, distance: 37.6
click at [201, 58] on div "Tracking Number - OWS000647166" at bounding box center [237, 64] width 99 height 16
copy div "Tracking Number - OWS000647166"
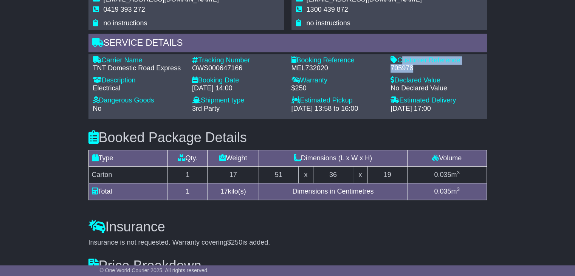
drag, startPoint x: 414, startPoint y: 66, endPoint x: 400, endPoint y: 56, distance: 17.1
click at [400, 56] on div "Customer Reference - 705978" at bounding box center [436, 64] width 99 height 16
copy div "Customer Reference - 705978"
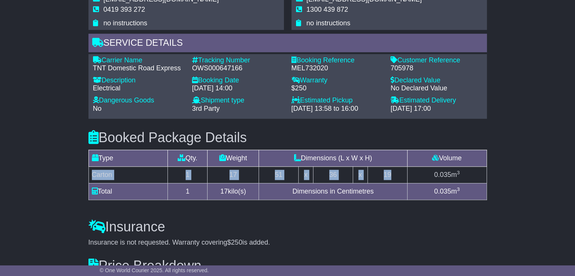
drag, startPoint x: 395, startPoint y: 168, endPoint x: 93, endPoint y: 177, distance: 302.4
click at [93, 177] on tr "Carton 1 17 51 x 36 x 19 0.035 m 3" at bounding box center [288, 174] width 398 height 17
copy tr "Carton 1 17 51 x 36 x 19"
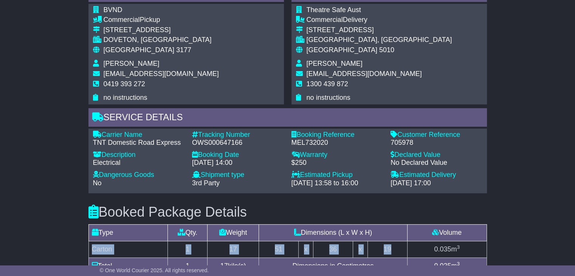
scroll to position [454, 0]
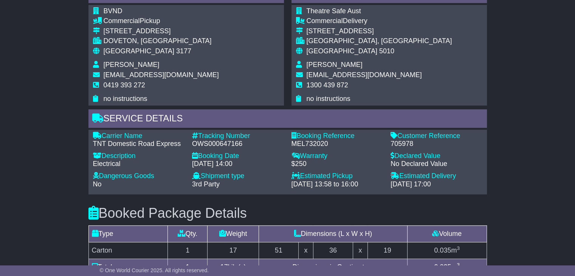
click at [319, 65] on span "Clif Bothwell" at bounding box center [335, 65] width 56 height 8
copy tbody "Clif Bothwell"
click at [329, 84] on span "1300 439 872" at bounding box center [328, 85] width 42 height 8
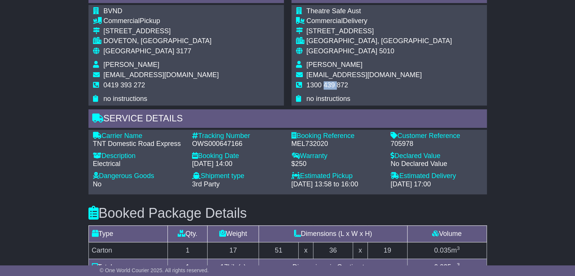
click at [329, 84] on span "1300 439 872" at bounding box center [328, 85] width 42 height 8
copy tbody "1300 439 872"
click at [118, 46] on td "DOVETON, VIC" at bounding box center [161, 42] width 115 height 10
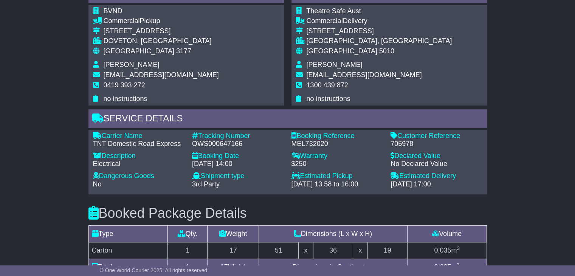
click at [120, 51] on span "[GEOGRAPHIC_DATA]" at bounding box center [139, 51] width 71 height 8
copy tbody "Australia 3177"
click at [325, 51] on span "[GEOGRAPHIC_DATA]" at bounding box center [342, 51] width 71 height 8
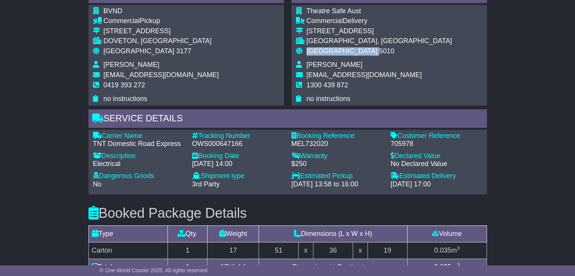
click at [325, 51] on span "[GEOGRAPHIC_DATA]" at bounding box center [342, 51] width 71 height 8
copy tbody "Australia 5010"
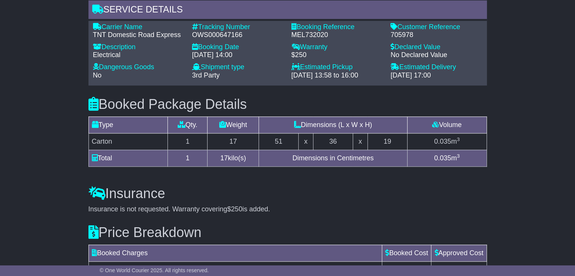
scroll to position [657, 0]
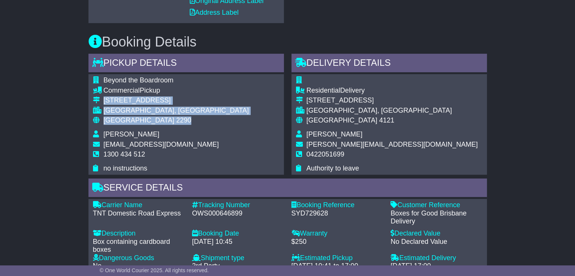
click at [102, 97] on tbody "Beyond the Boardroom Commercial Pickup [STREET_ADDRESS] [GEOGRAPHIC_DATA], [GEO…" at bounding box center [171, 124] width 156 height 96
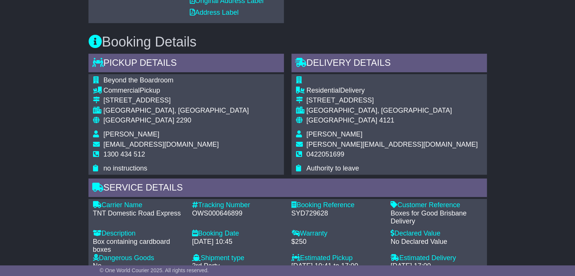
click at [104, 151] on span "1300 434 512" at bounding box center [125, 155] width 42 height 8
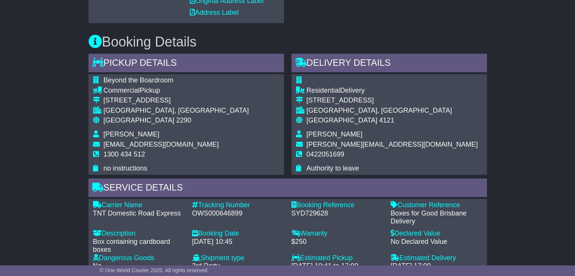
click at [211, 213] on div "OWS000646899" at bounding box center [238, 214] width 92 height 8
copy div "OWS000646899"
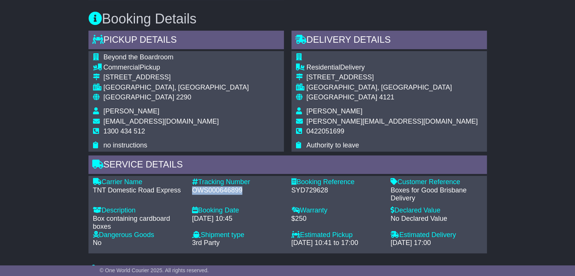
scroll to position [341, 0]
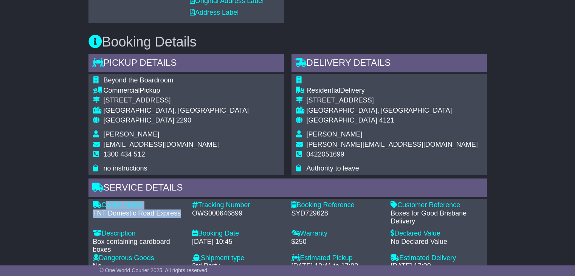
drag, startPoint x: 181, startPoint y: 213, endPoint x: 103, endPoint y: 201, distance: 79.2
click at [103, 201] on div "Carrier Name - TNT Domestic Road Express" at bounding box center [138, 213] width 99 height 25
copy div "Carrier Name - TNT Domestic Road Express"
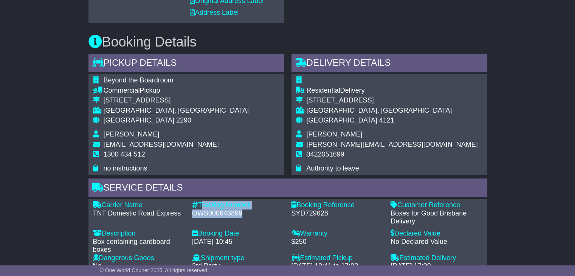
drag, startPoint x: 243, startPoint y: 209, endPoint x: 201, endPoint y: 200, distance: 43.6
click at [201, 201] on div "Tracking Number - OWS000646899" at bounding box center [237, 213] width 99 height 25
copy div "Tracking Number - OWS000646899"
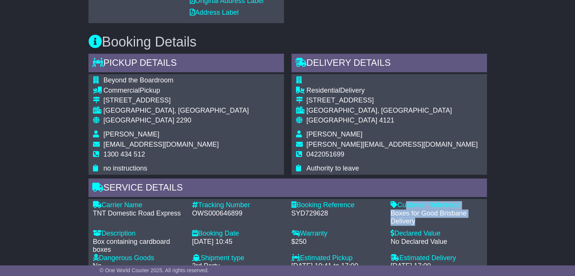
drag, startPoint x: 421, startPoint y: 220, endPoint x: 401, endPoint y: 202, distance: 26.6
click at [401, 202] on div "Customer Reference - Boxes for Good Brisbane Delivery" at bounding box center [436, 213] width 99 height 25
copy div "Customer Reference - Boxes for Good Brisbane Delivery"
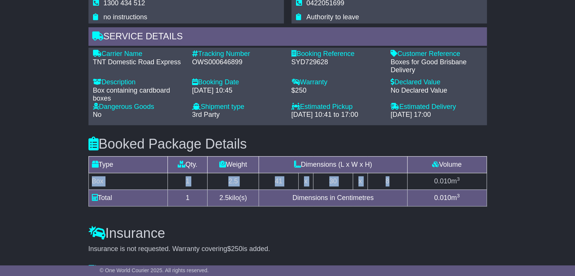
drag, startPoint x: 386, startPoint y: 179, endPoint x: 89, endPoint y: 182, distance: 296.6
click at [89, 182] on tr "Box 1 2.5 41 x 30 x 8 0.010 m 3" at bounding box center [288, 181] width 398 height 17
copy tr "Box 1 2.5 41 x 30 x 8"
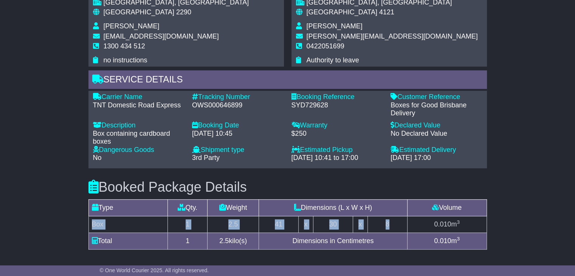
scroll to position [417, 0]
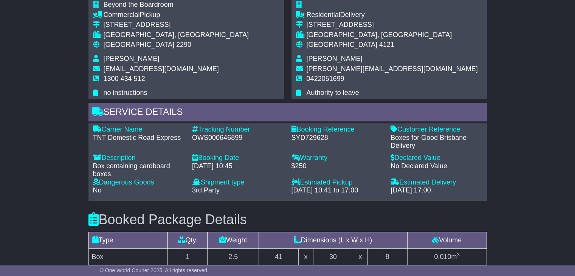
click at [324, 58] on span "[PERSON_NAME]" at bounding box center [335, 59] width 56 height 8
copy tbody "[PERSON_NAME]"
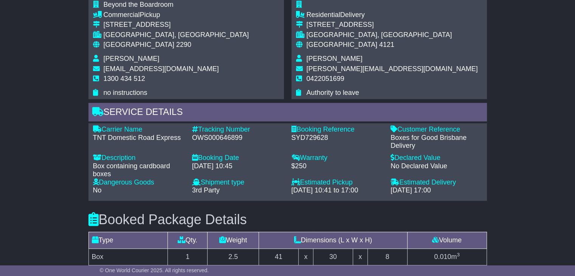
click at [320, 77] on span "0422051699" at bounding box center [326, 79] width 38 height 8
copy tbody "0422051699"
click at [123, 42] on span "[GEOGRAPHIC_DATA]" at bounding box center [139, 45] width 71 height 8
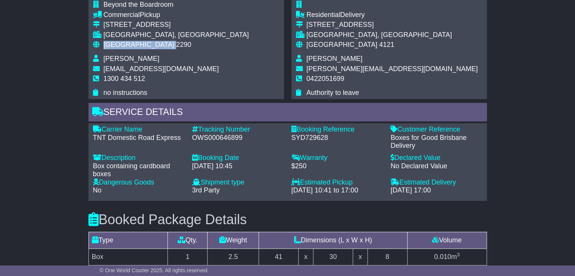
click at [123, 42] on span "[GEOGRAPHIC_DATA]" at bounding box center [139, 45] width 71 height 8
copy tbody "Australia 2290"
click at [327, 47] on span "[GEOGRAPHIC_DATA]" at bounding box center [342, 45] width 71 height 8
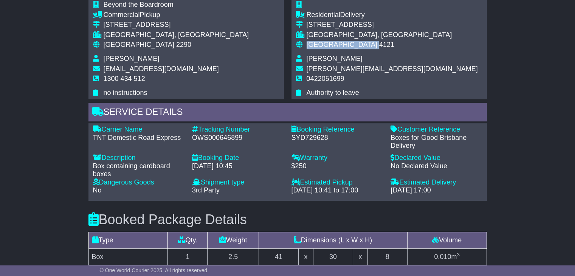
click at [327, 47] on span "[GEOGRAPHIC_DATA]" at bounding box center [342, 45] width 71 height 8
click at [326, 45] on span "[GEOGRAPHIC_DATA]" at bounding box center [342, 45] width 71 height 8
click at [325, 45] on span "[GEOGRAPHIC_DATA]" at bounding box center [342, 45] width 71 height 8
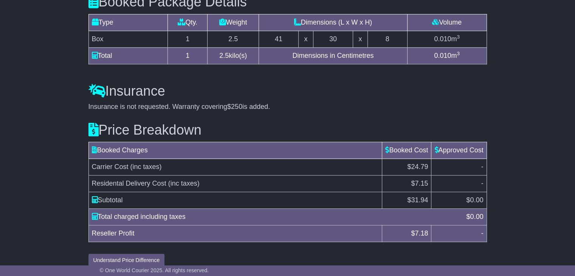
scroll to position [643, 0]
